Goal: Task Accomplishment & Management: Use online tool/utility

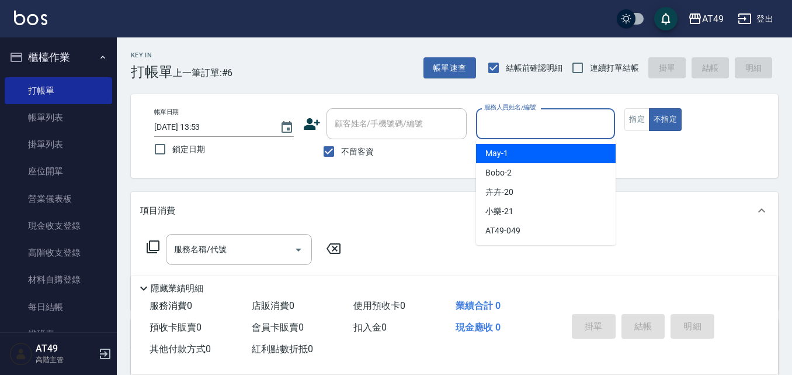
click at [532, 121] on input "服務人員姓名/編號" at bounding box center [545, 123] width 129 height 20
type input "Bobo-2"
type button "false"
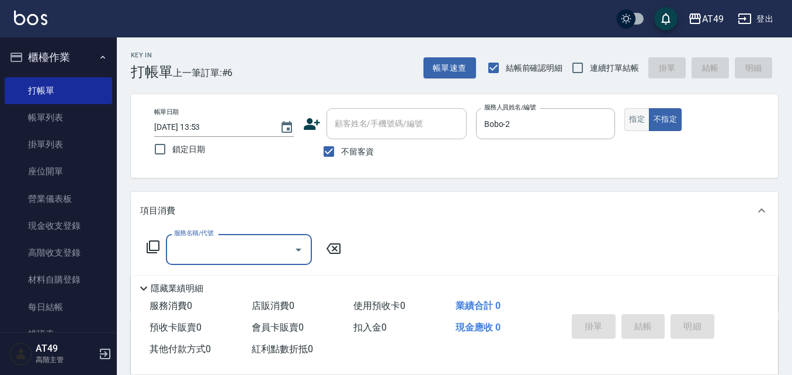
click at [641, 123] on button "指定" at bounding box center [637, 119] width 25 height 23
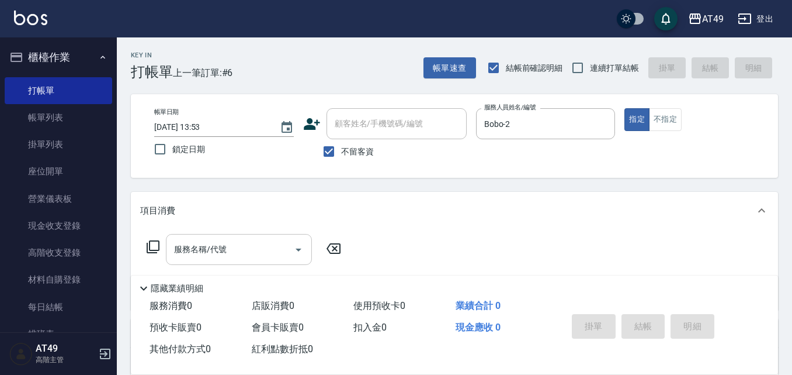
click at [227, 261] on div "服務名稱/代號" at bounding box center [239, 249] width 146 height 31
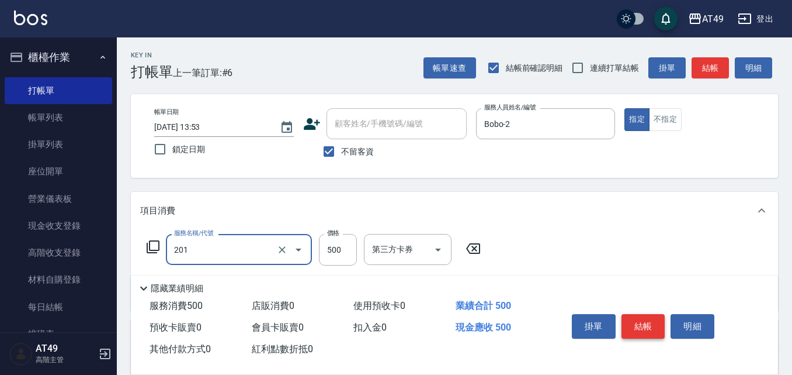
type input "精緻剪髮(201)"
click at [635, 328] on button "結帳" at bounding box center [644, 326] width 44 height 25
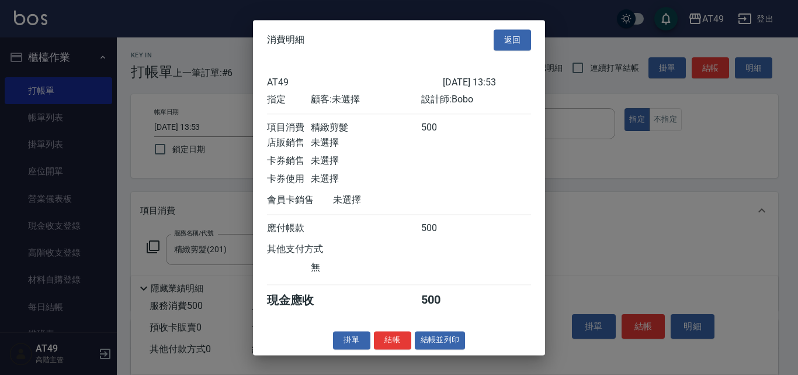
click at [383, 349] on button "結帳" at bounding box center [392, 340] width 37 height 18
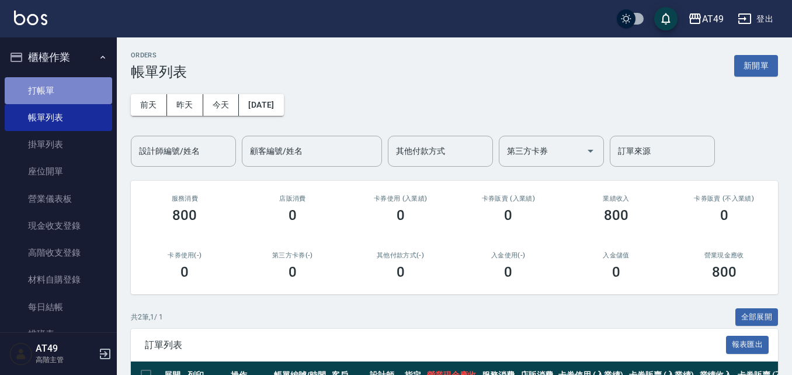
click at [64, 78] on link "打帳單" at bounding box center [59, 90] width 108 height 27
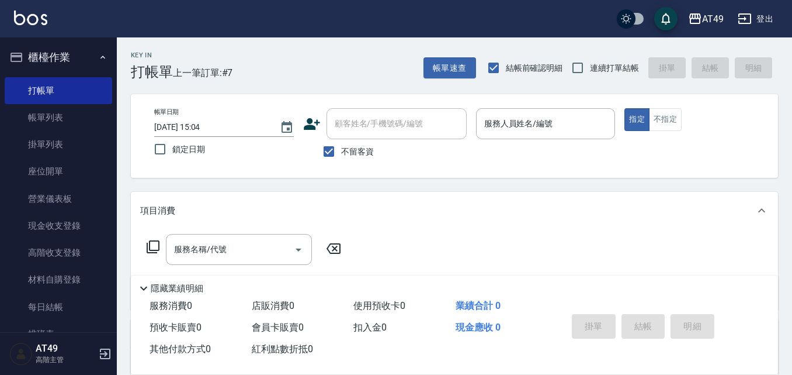
click at [580, 55] on div "Key In 打帳單 上一筆訂單:#7 帳單速查 結帳前確認明細 連續打單結帳 掛單 結帳 明細" at bounding box center [447, 58] width 661 height 43
click at [589, 71] on input "連續打單結帳" at bounding box center [578, 68] width 25 height 25
checkbox input "true"
click at [542, 124] on input "服務人員姓名/編號" at bounding box center [545, 123] width 129 height 20
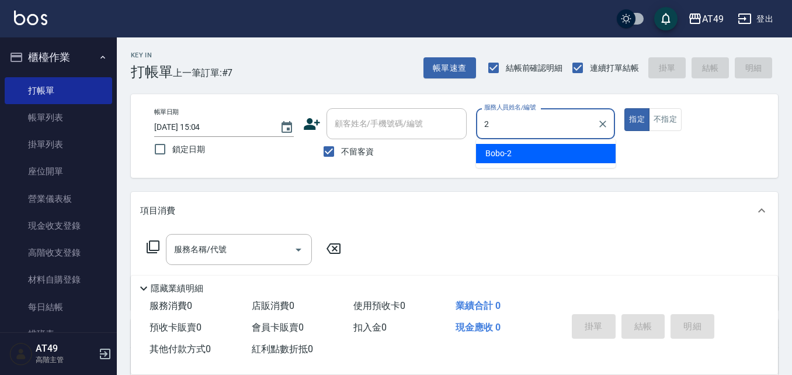
type input "2"
type button "true"
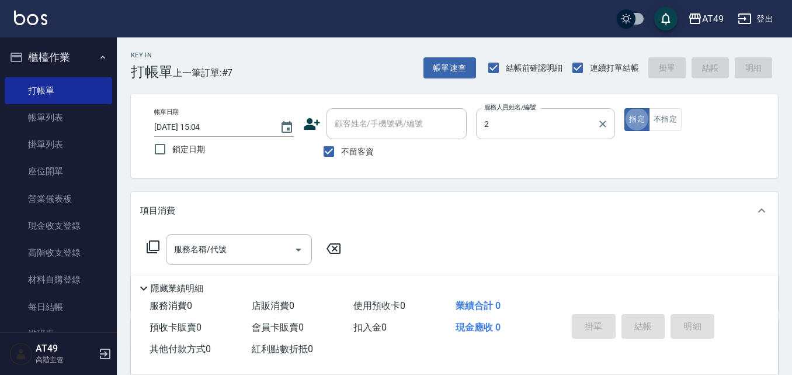
type input "Bobo-2"
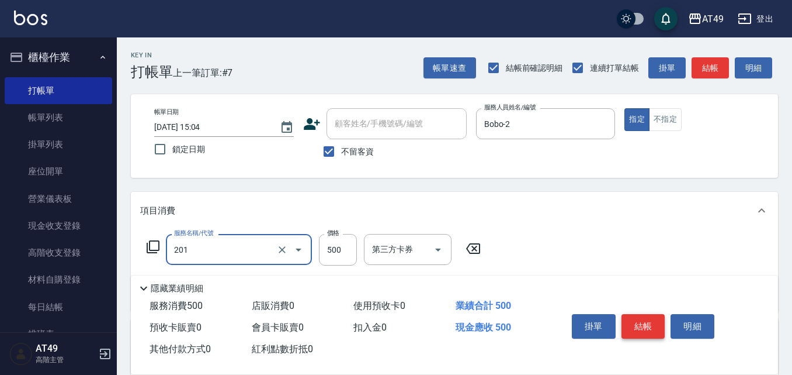
type input "精緻剪髮(201)"
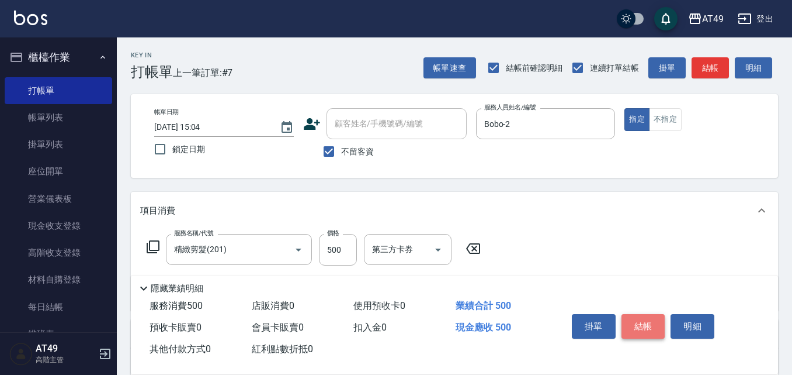
click at [646, 325] on button "結帳" at bounding box center [644, 326] width 44 height 25
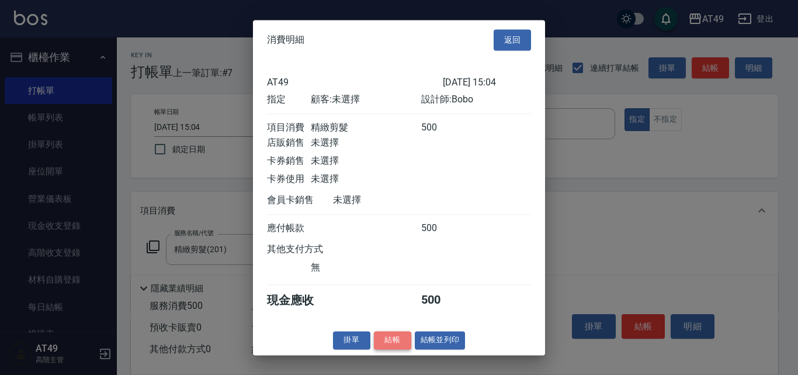
click at [401, 346] on button "結帳" at bounding box center [392, 340] width 37 height 18
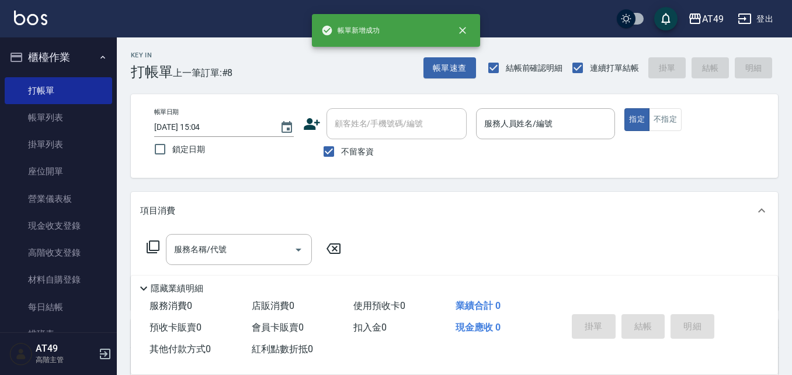
click at [477, 157] on div "帳單日期 [DATE] 15:04 鎖定日期 顧客姓名/手機號碼/編號 顧客姓名/手機號碼/編號 不留客資 服務人員姓名/編號 服務人員姓名/編號 指定 不指定" at bounding box center [454, 136] width 619 height 56
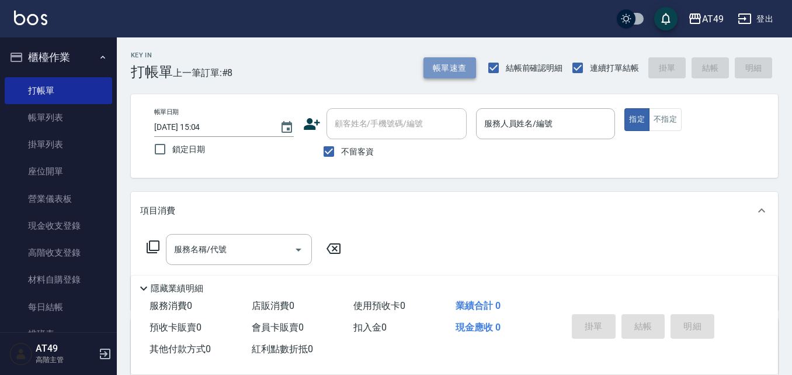
click at [434, 70] on button "帳單速查" at bounding box center [450, 68] width 53 height 22
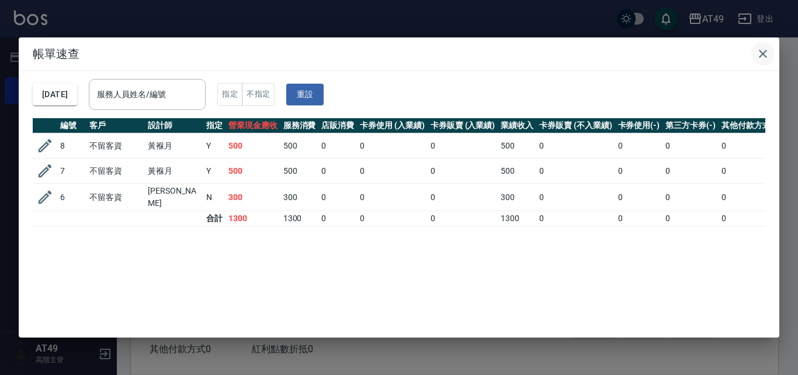
click at [763, 53] on icon "button" at bounding box center [763, 54] width 8 height 8
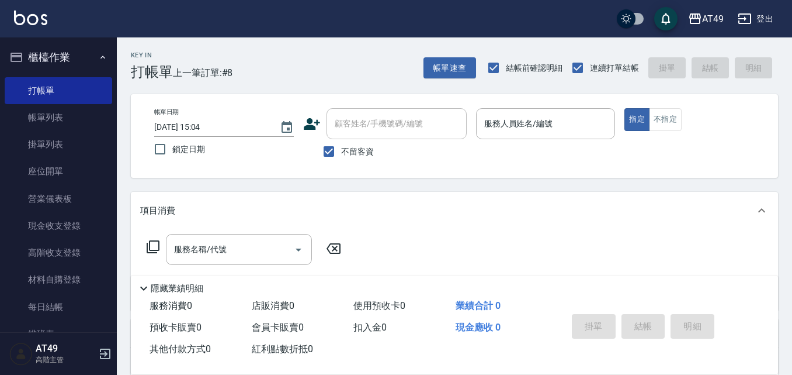
click at [351, 79] on div "Key In 打帳單 上一筆訂單:#8 帳單速查 結帳前確認明細 連續打單結帳 掛單 結帳 明細" at bounding box center [447, 58] width 661 height 43
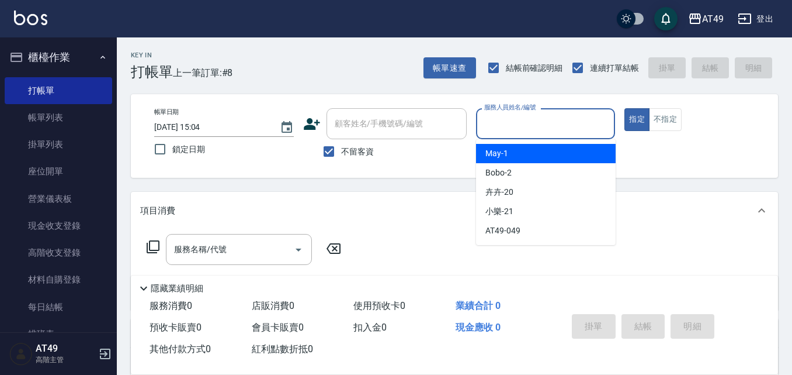
click at [521, 121] on input "服務人員姓名/編號" at bounding box center [545, 123] width 129 height 20
click at [424, 169] on div "帳單日期 [DATE] 15:04 鎖定日期 顧客姓名/手機號碼/編號 顧客姓名/手機號碼/編號 不留客資 服務人員姓名/編號 服務人員姓名/編號 指定 不指定" at bounding box center [454, 136] width 647 height 84
click at [522, 127] on input "服務人員姓名/編號" at bounding box center [545, 123] width 129 height 20
type input "Bobo-2"
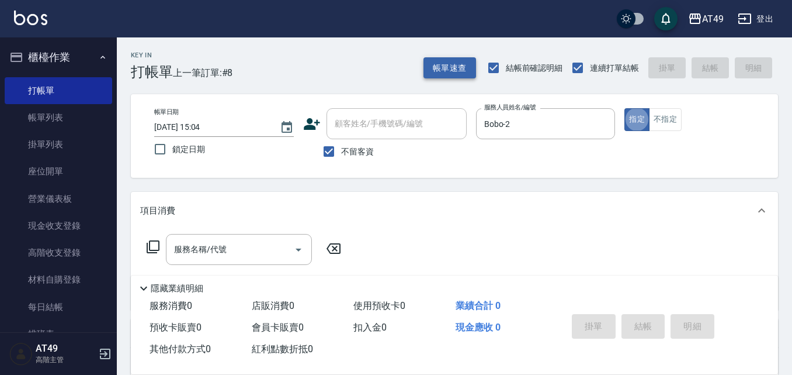
click at [438, 65] on button "帳單速查" at bounding box center [450, 68] width 53 height 22
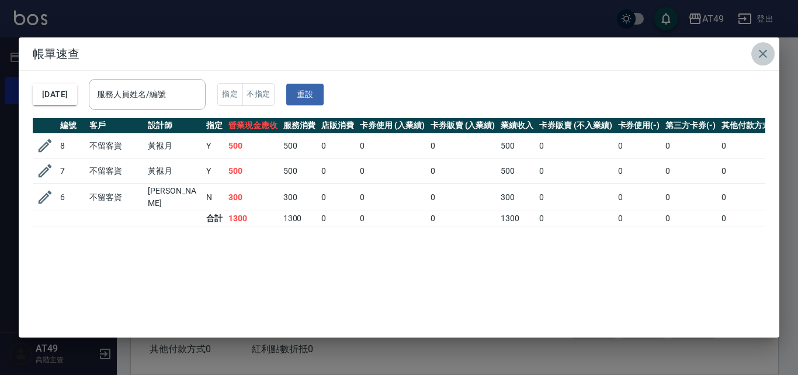
click at [764, 49] on icon "button" at bounding box center [763, 54] width 14 height 14
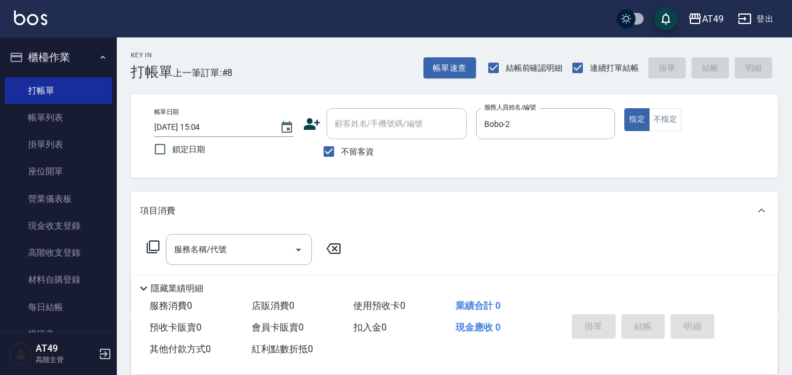
click at [445, 170] on div "帳單日期 [DATE] 15:04 鎖定日期 顧客姓名/手機號碼/編號 顧客姓名/手機號碼/編號 不留客資 服務人員姓名/編號 [PERSON_NAME]-2…" at bounding box center [454, 136] width 647 height 84
click at [444, 161] on div "不留客資" at bounding box center [385, 151] width 164 height 25
click at [477, 154] on div "帳單日期 [DATE] 15:04 鎖定日期 顧客姓名/手機號碼/編號 顧客姓名/手機號碼/編號 不留客資 服務人員姓名/編號 [PERSON_NAME]-2…" at bounding box center [454, 136] width 619 height 56
click at [455, 153] on div "不留客資" at bounding box center [385, 151] width 164 height 25
click at [411, 159] on div "不留客資" at bounding box center [385, 151] width 164 height 25
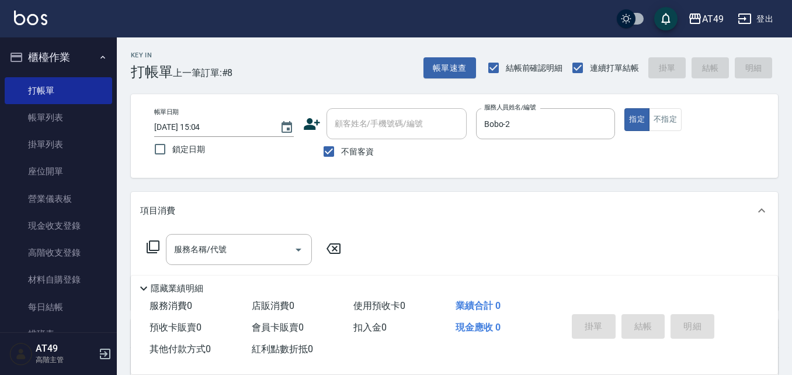
click at [404, 161] on div "不留客資" at bounding box center [385, 151] width 164 height 25
click at [285, 127] on icon "Choose date, selected date is 2025-08-25" at bounding box center [287, 127] width 14 height 14
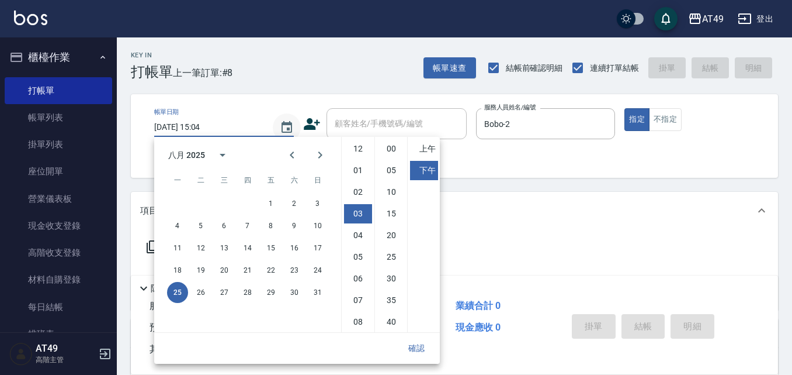
scroll to position [65, 0]
click at [474, 183] on div "Key In 打帳單 上一筆訂單:#8 帳單速查 結帳前確認明細 連續打單結帳 掛單 結帳 明細 帳單日期 [DATE] 15:04 鎖定日期 顧客姓名/手機…" at bounding box center [454, 290] width 675 height 506
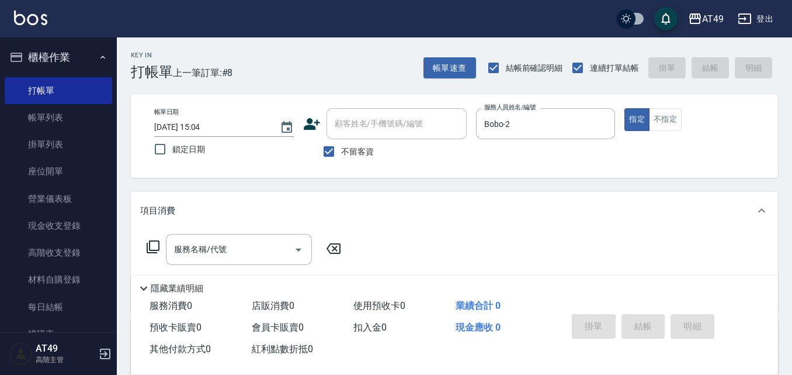
click at [458, 150] on div "不留客資" at bounding box center [385, 151] width 164 height 25
click at [477, 69] on div "帳單速查 結帳前確認明細 連續打單結帳 掛單 結帳 明細" at bounding box center [601, 68] width 355 height 25
click at [465, 70] on button "帳單速查" at bounding box center [450, 68] width 53 height 22
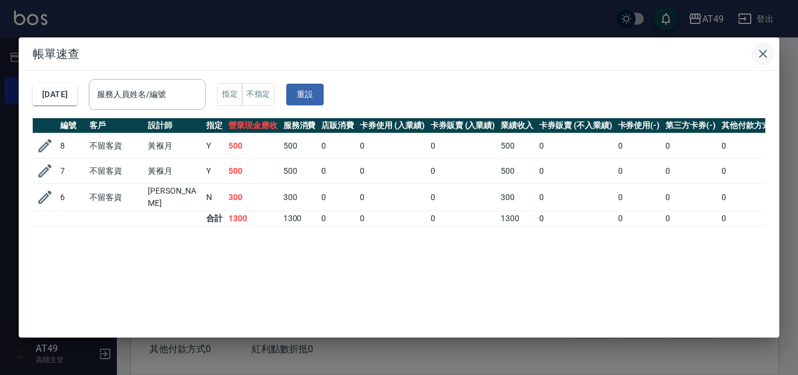
click at [761, 54] on icon "button" at bounding box center [763, 54] width 14 height 14
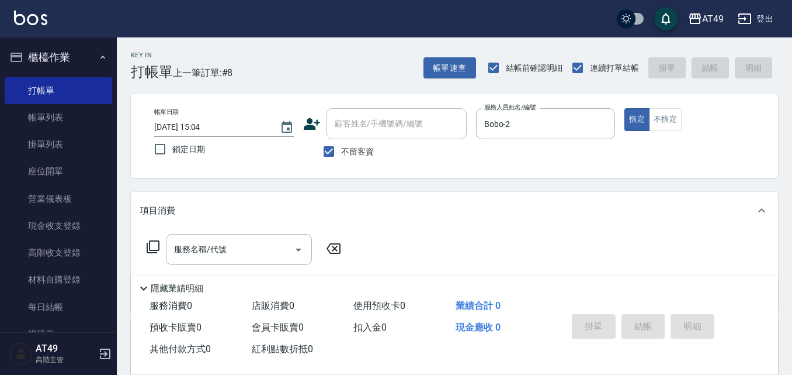
click at [445, 159] on div "不留客資" at bounding box center [385, 151] width 164 height 25
click at [244, 262] on div "服務名稱/代號" at bounding box center [239, 249] width 146 height 31
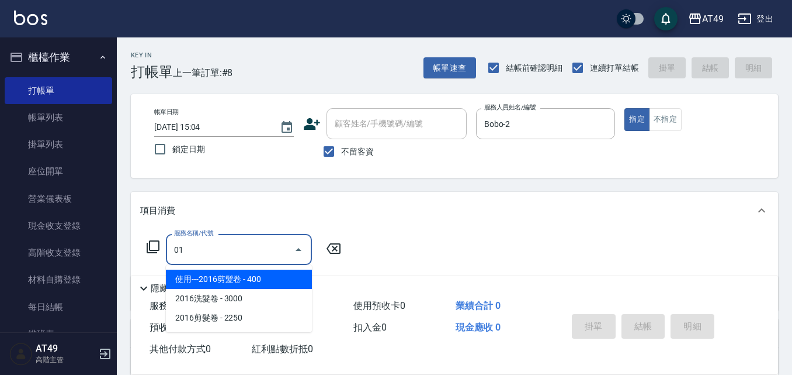
type input "0"
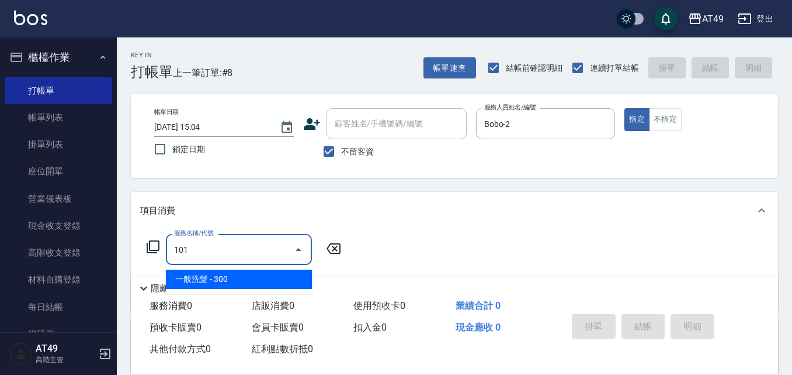
type input "一般洗髮(101)"
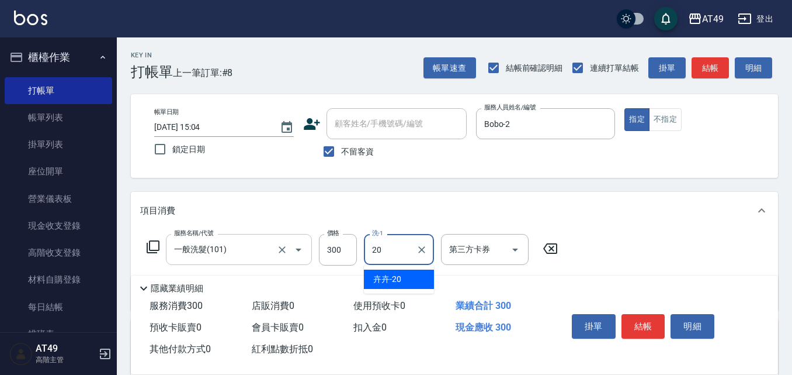
type input "卉卉-20"
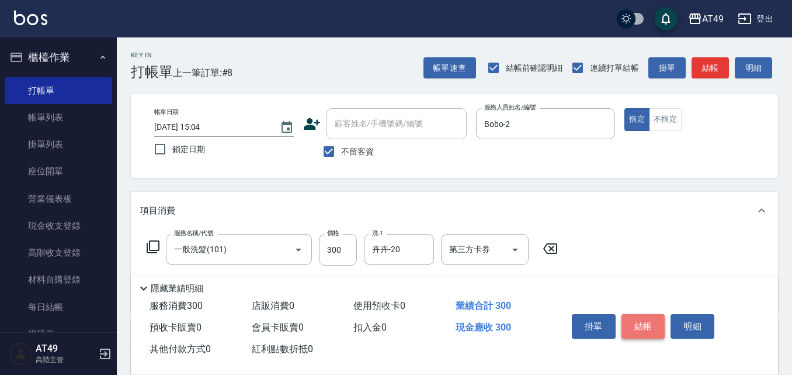
click at [635, 317] on button "結帳" at bounding box center [644, 326] width 44 height 25
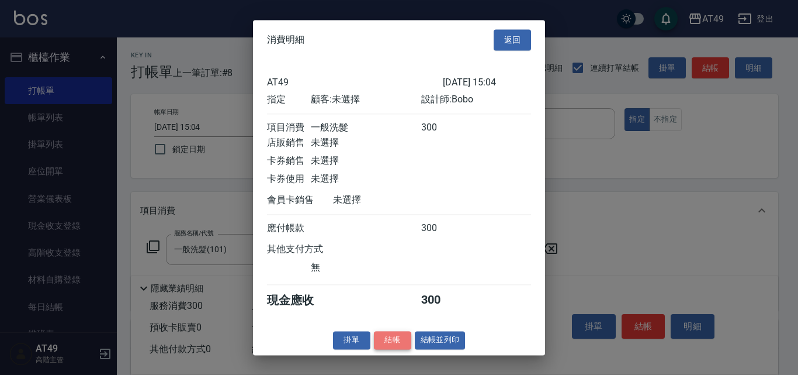
click at [390, 345] on button "結帳" at bounding box center [392, 340] width 37 height 18
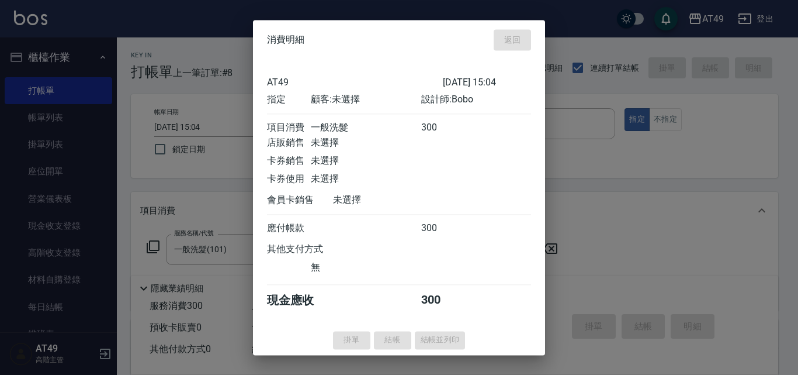
type input "[DATE] 15:06"
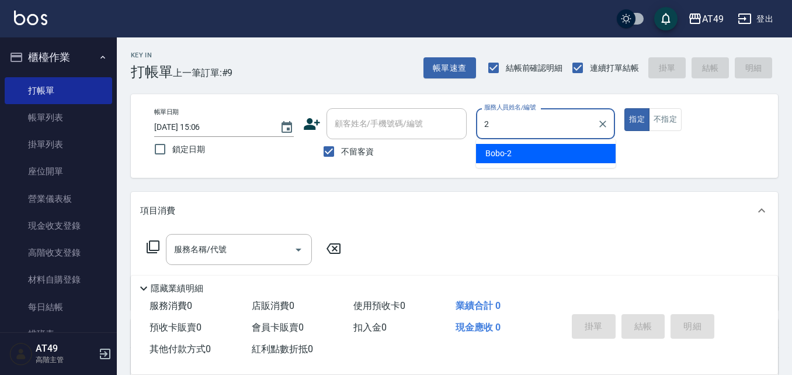
type input "Bobo-2"
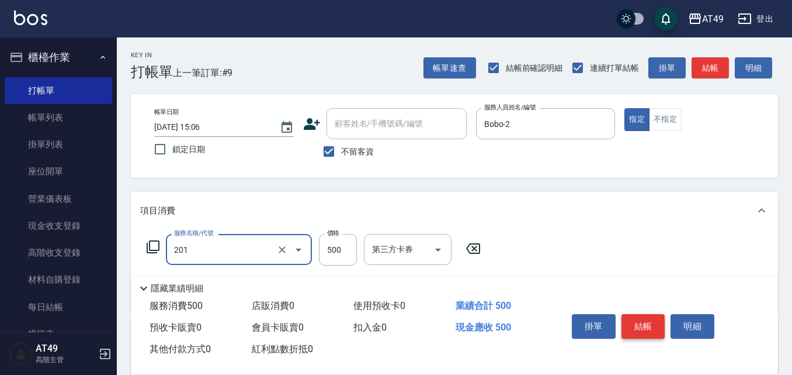
type input "精緻剪髮(201)"
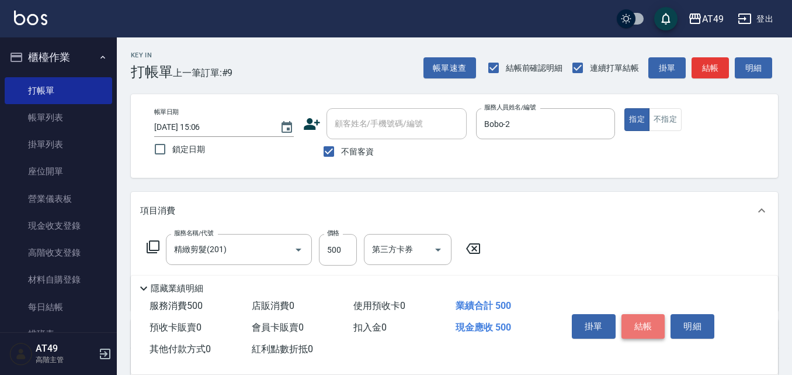
click at [638, 324] on button "結帳" at bounding box center [644, 326] width 44 height 25
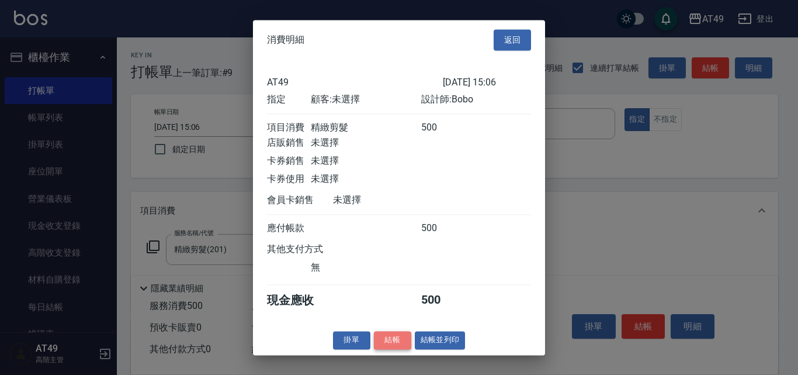
click at [386, 349] on button "結帳" at bounding box center [392, 340] width 37 height 18
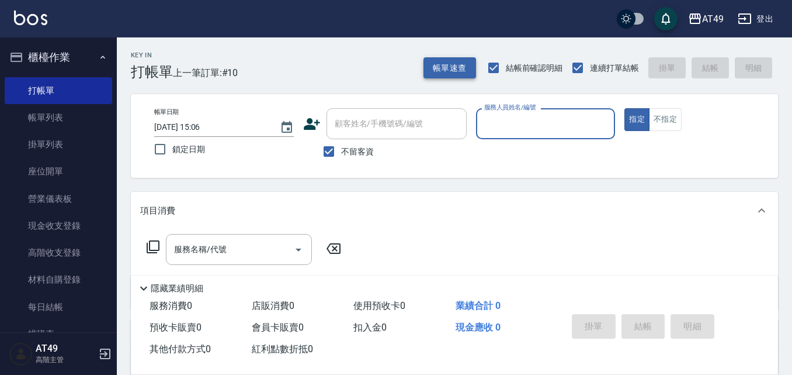
click at [440, 74] on button "帳單速查" at bounding box center [450, 68] width 53 height 22
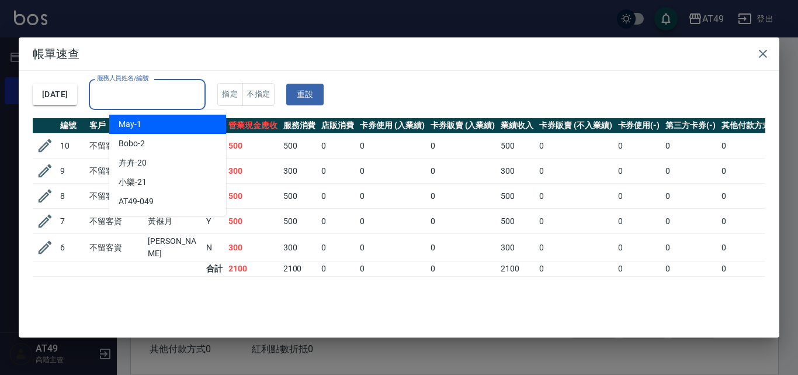
click at [140, 89] on input "服務人員姓名/編號" at bounding box center [147, 94] width 106 height 20
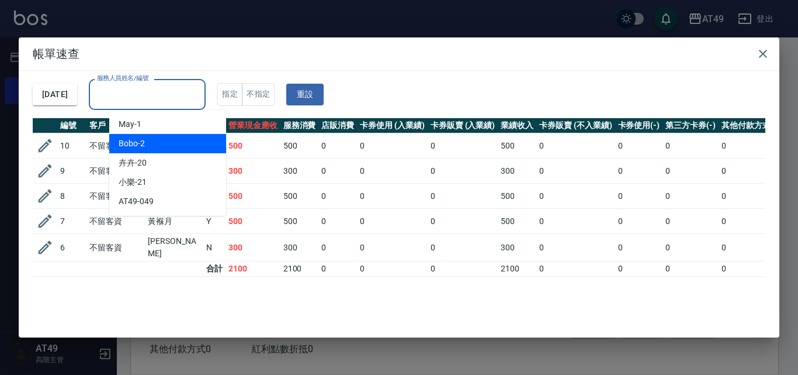
click at [143, 144] on span "Bobo -2" at bounding box center [132, 143] width 26 height 12
type input "Bobo-2"
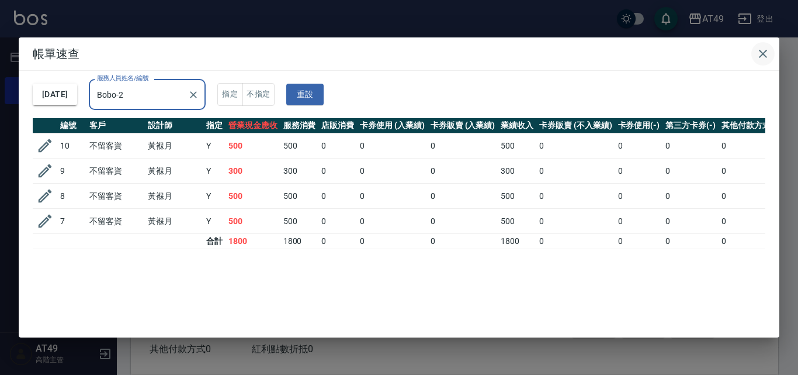
click at [758, 48] on icon "button" at bounding box center [763, 54] width 14 height 14
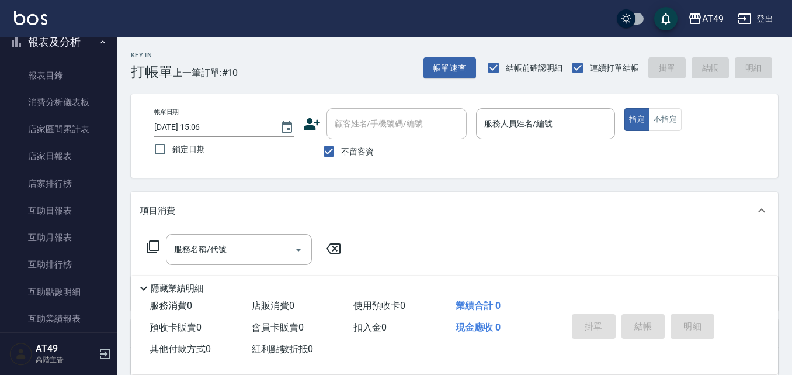
scroll to position [643, 0]
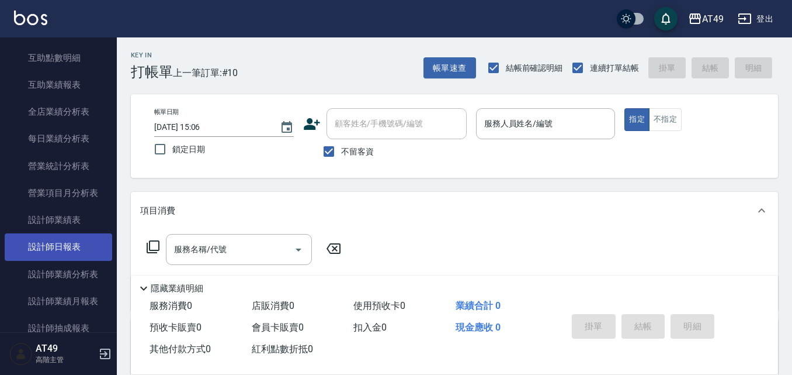
click at [67, 250] on link "設計師日報表" at bounding box center [59, 246] width 108 height 27
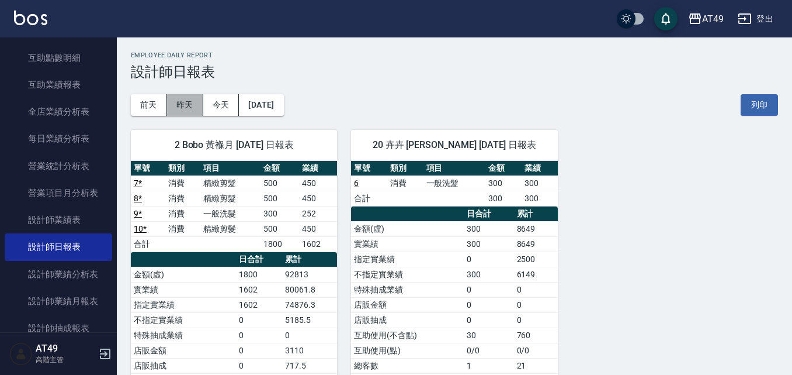
click at [192, 99] on button "昨天" at bounding box center [185, 105] width 36 height 22
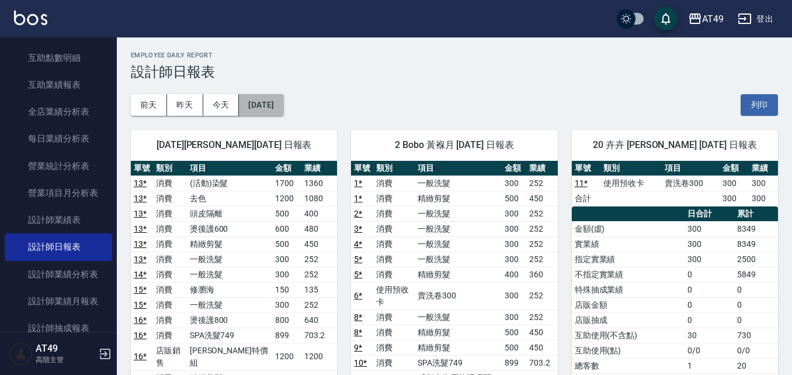
click at [279, 105] on button "[DATE]" at bounding box center [261, 105] width 44 height 22
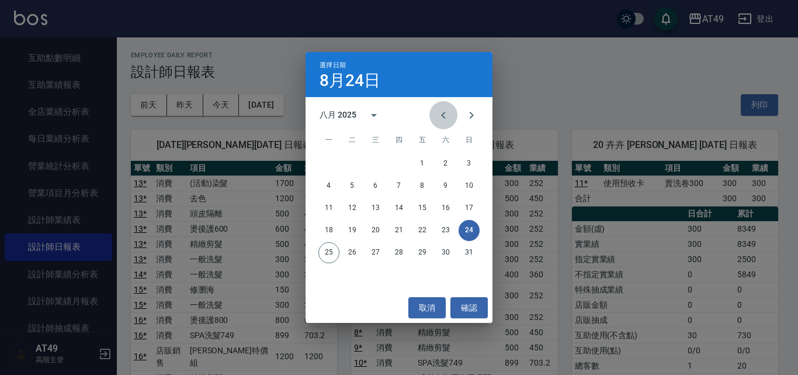
click at [450, 108] on icon "Previous month" at bounding box center [443, 115] width 14 height 14
click at [405, 228] on button "24" at bounding box center [399, 230] width 21 height 21
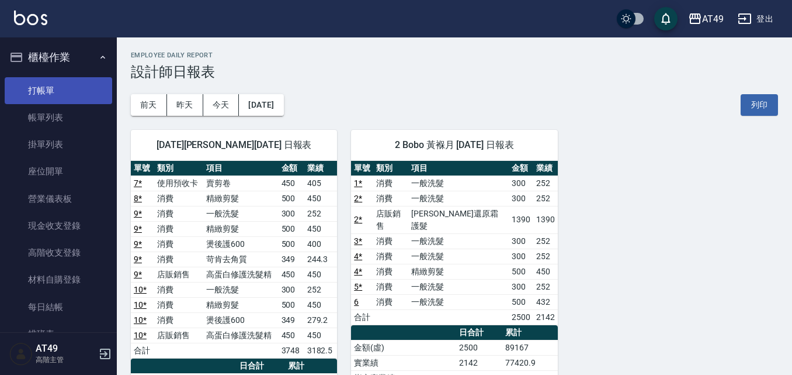
click at [44, 86] on link "打帳單" at bounding box center [59, 90] width 108 height 27
